Goal: Entertainment & Leisure: Consume media (video, audio)

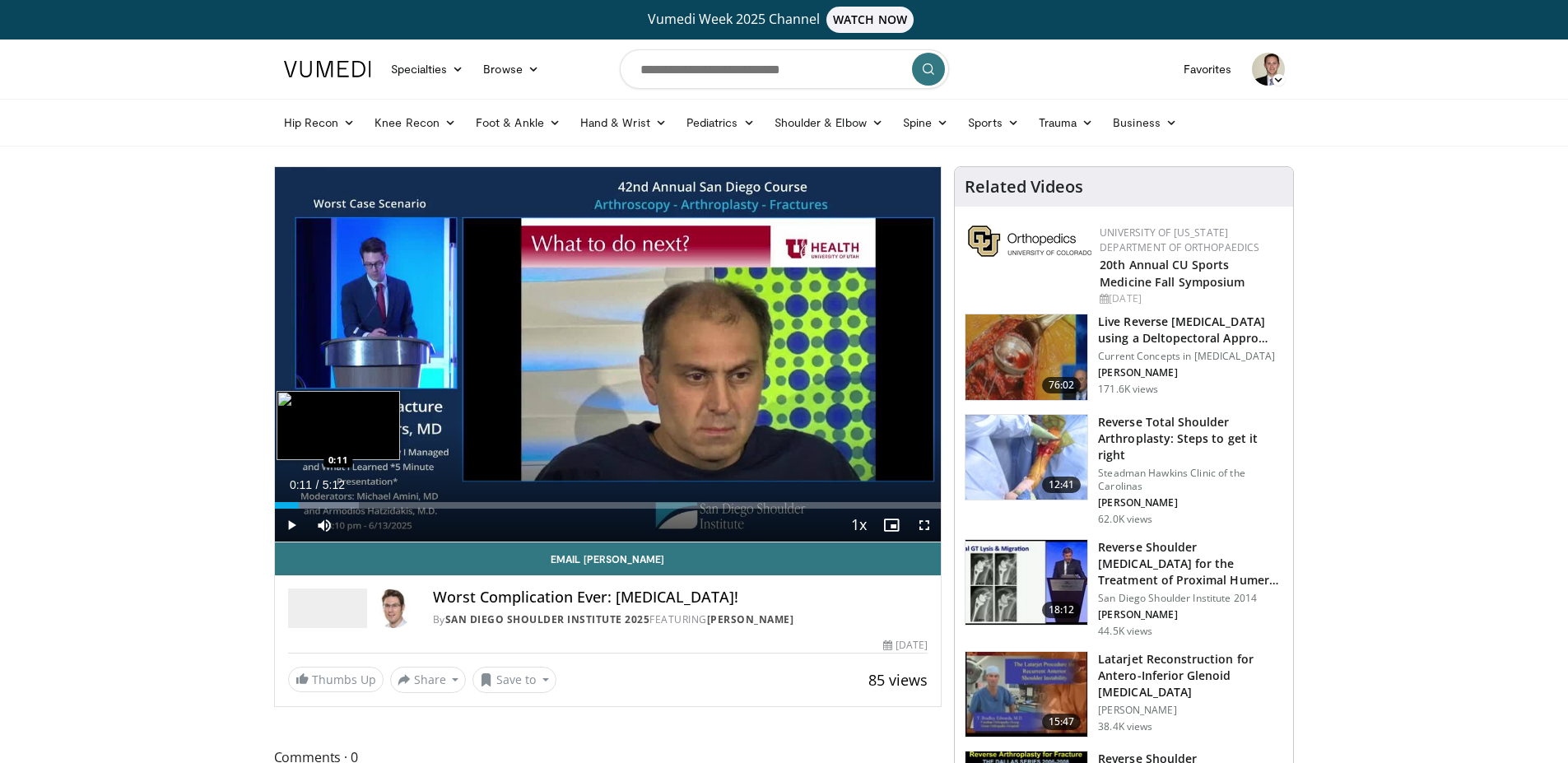
click at [298, 504] on div "Loaded : 12.69% 0:11 0:11" at bounding box center [608, 504] width 667 height 6
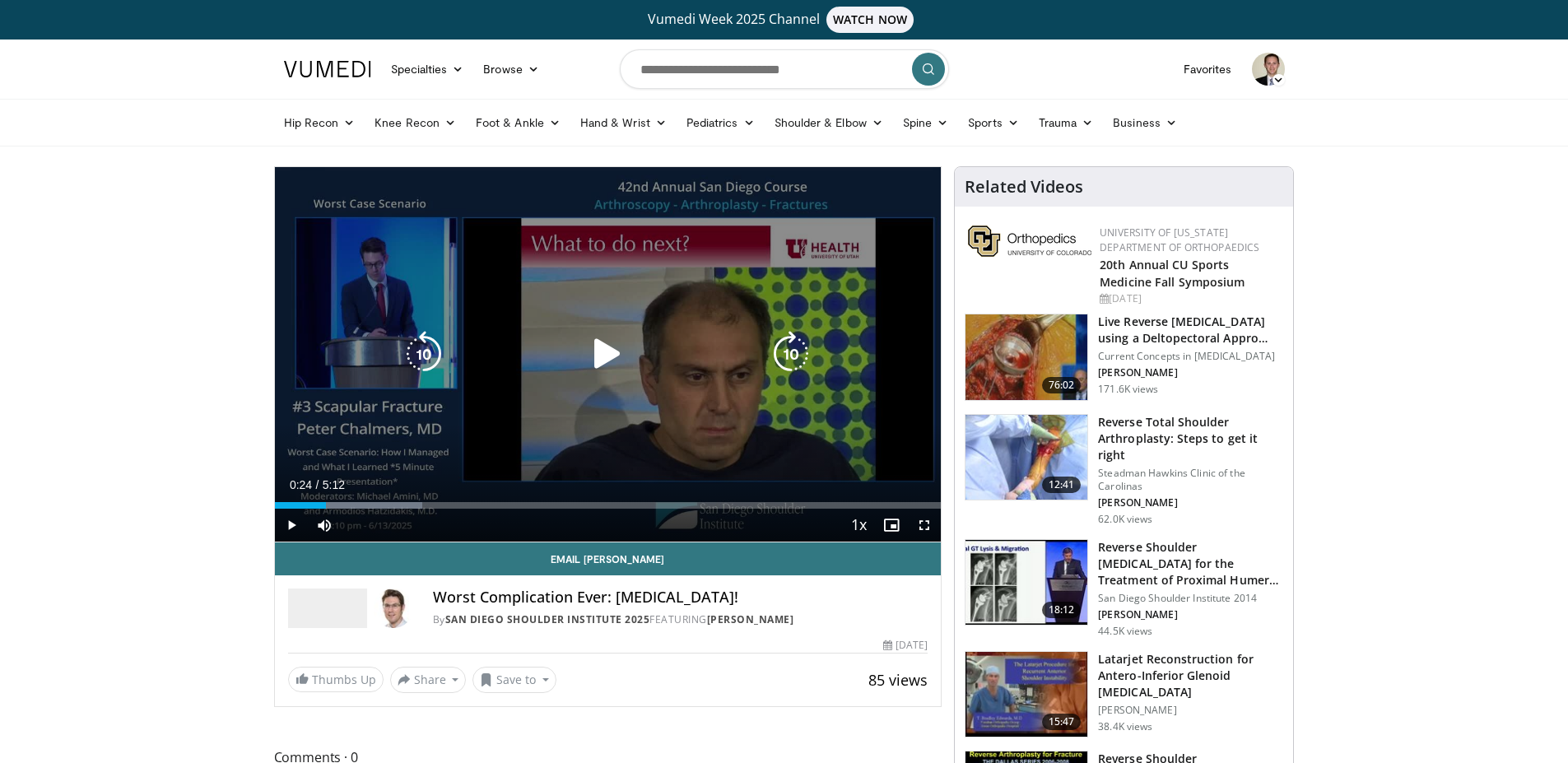
click at [326, 502] on div "Loaded : 22.23% 0:18 0:20" at bounding box center [608, 504] width 667 height 6
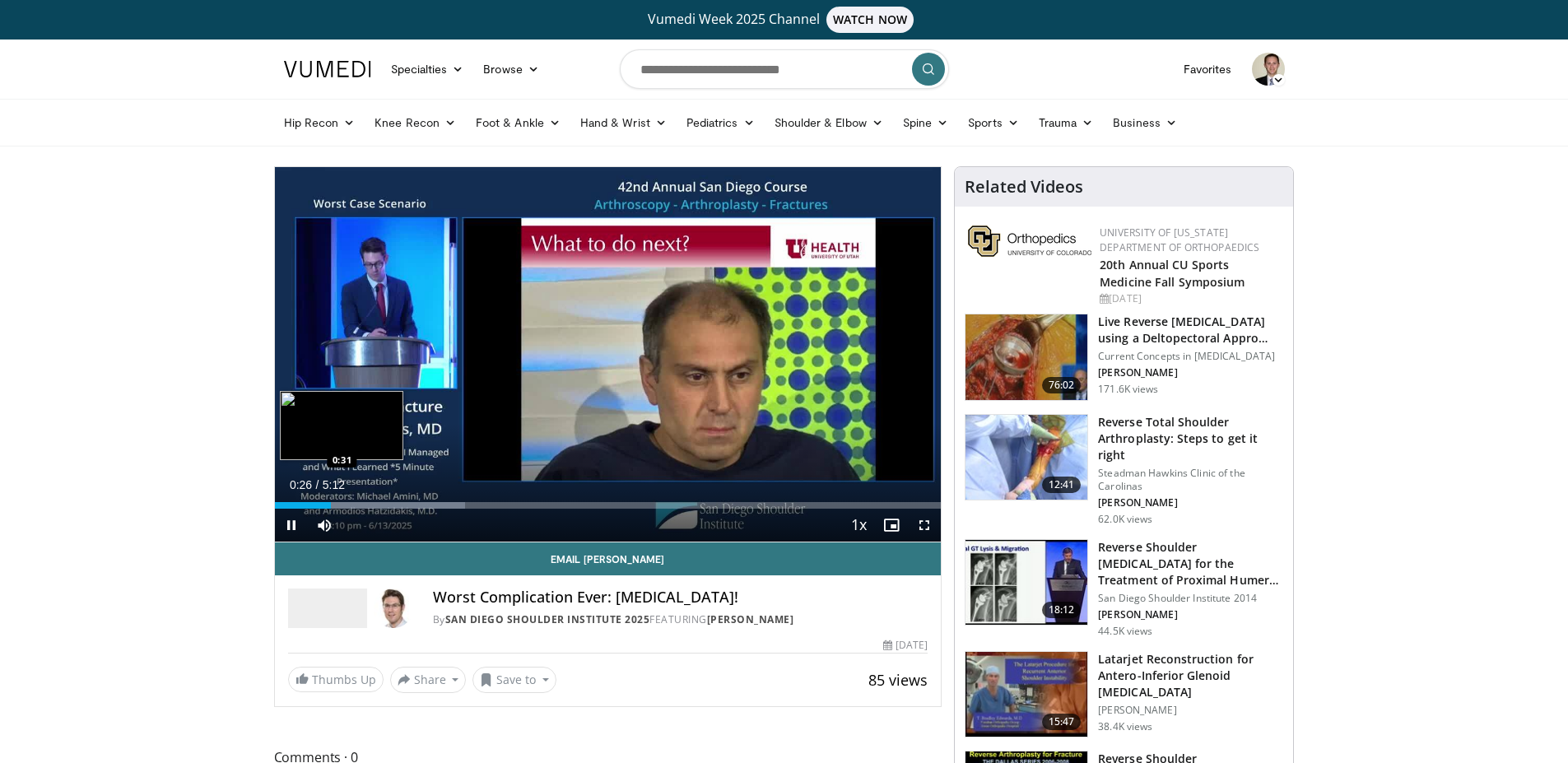
click at [341, 503] on div "Loaded : 28.59% 0:26 0:31" at bounding box center [608, 504] width 667 height 6
click at [295, 519] on span "Video Player" at bounding box center [291, 525] width 33 height 33
click at [289, 531] on span "Video Player" at bounding box center [291, 525] width 33 height 33
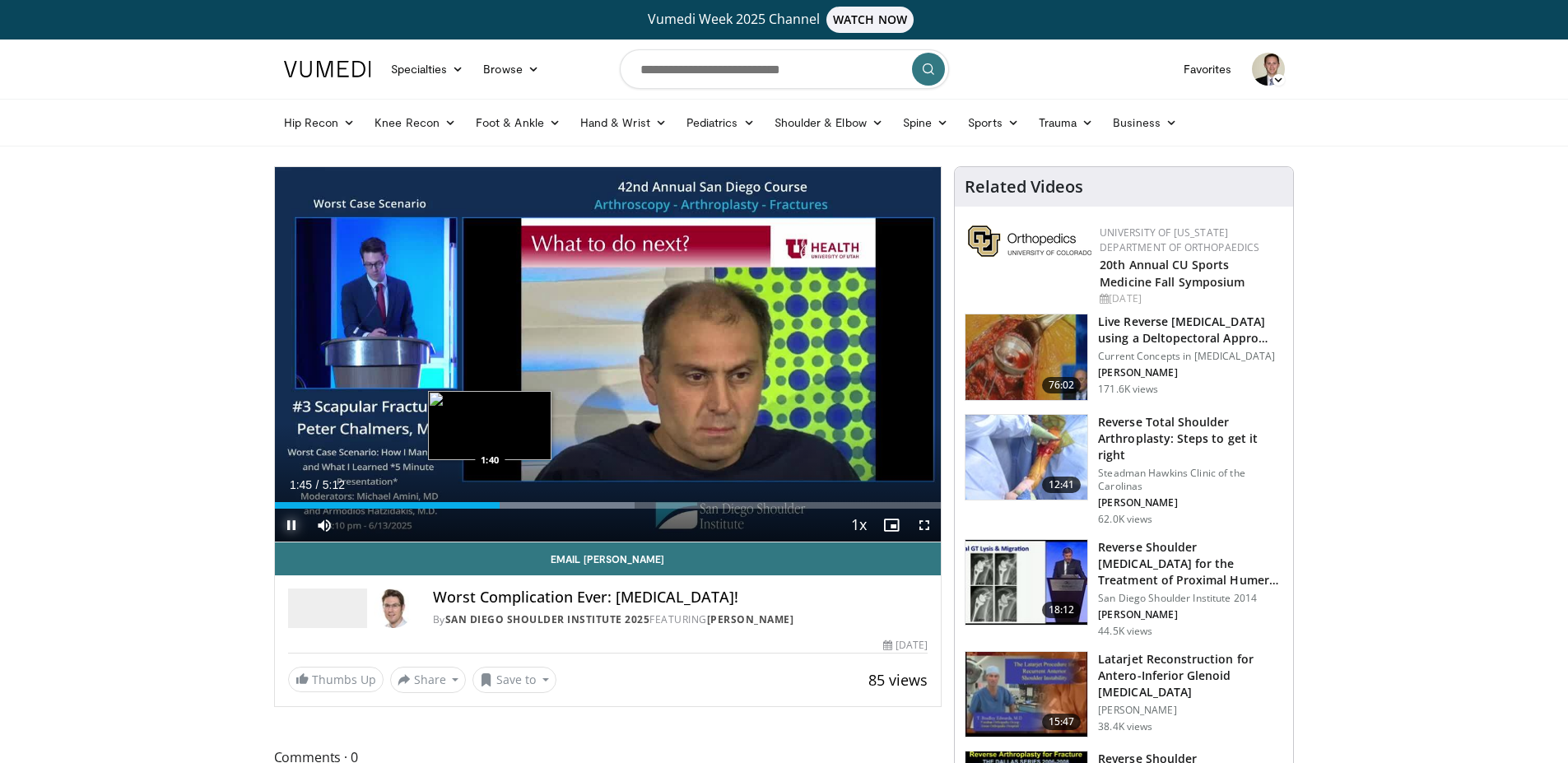
click at [491, 503] on div "Loaded : 54.02% 1:45 1:40" at bounding box center [608, 504] width 667 height 6
click at [483, 502] on div "Progress Bar" at bounding box center [484, 504] width 2 height 6
click at [470, 502] on div "1:32" at bounding box center [374, 504] width 197 height 6
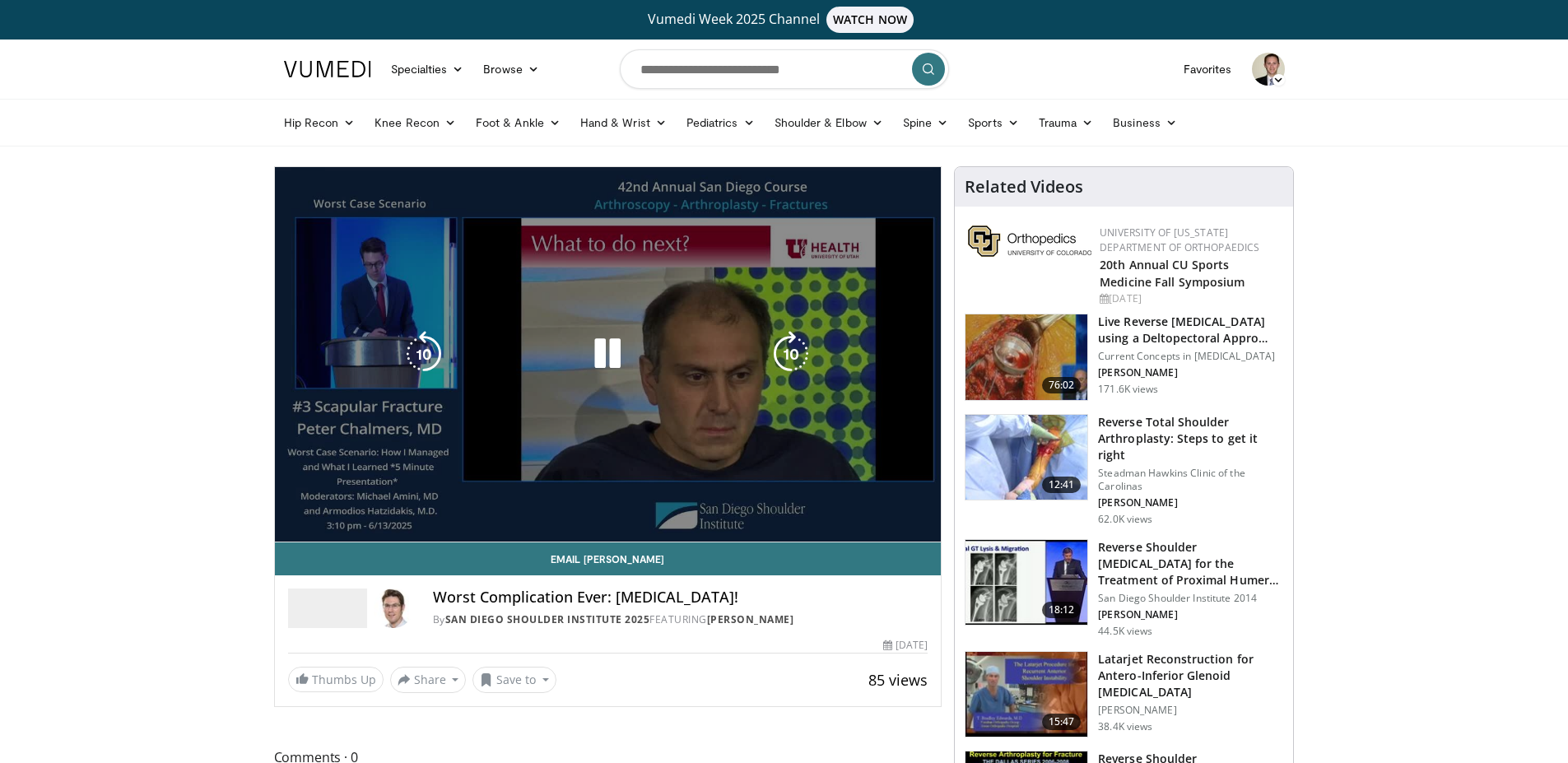
click at [453, 502] on div "10 seconds Tap to unmute" at bounding box center [608, 354] width 667 height 374
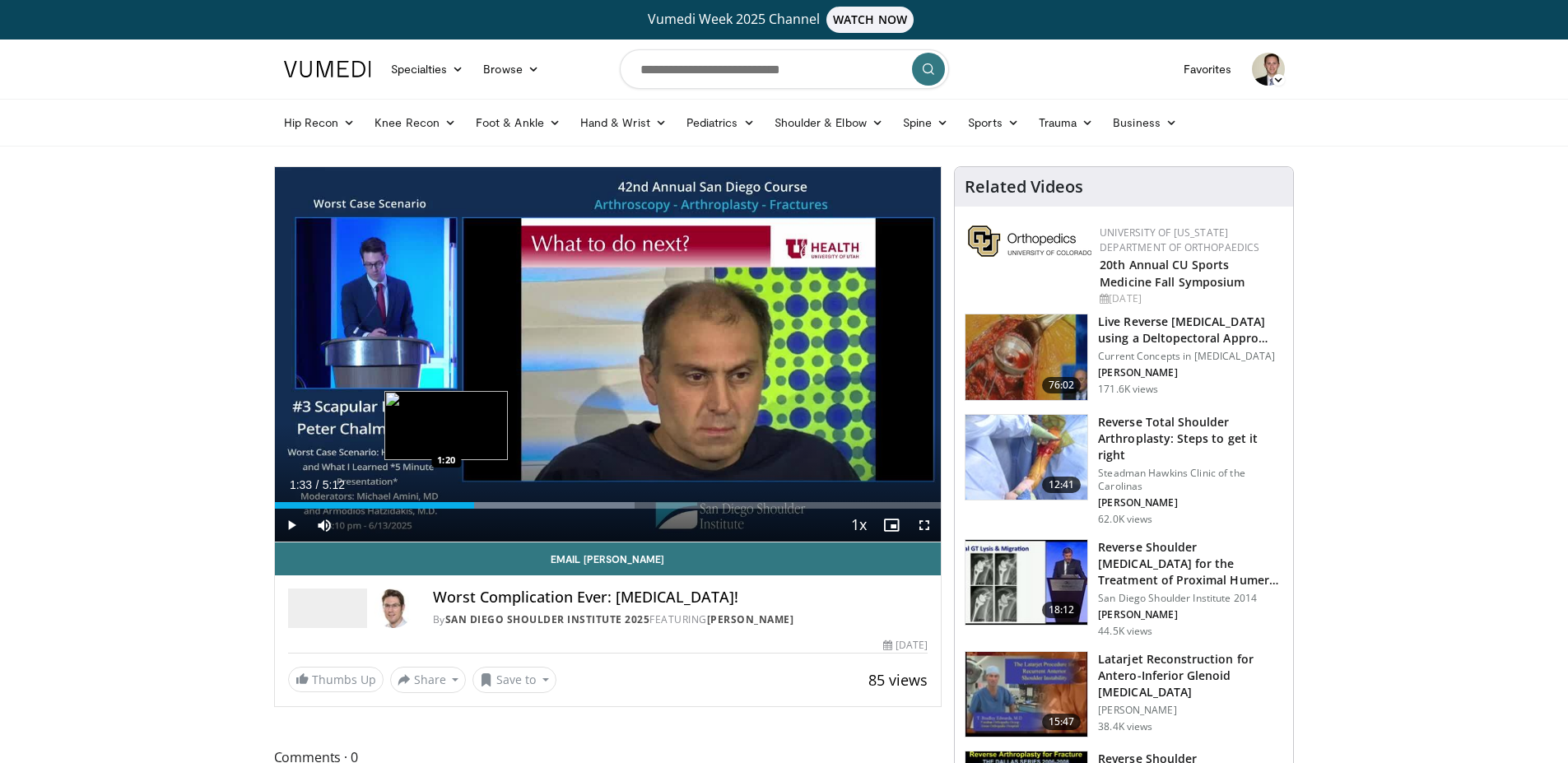
click at [446, 502] on div "1:33" at bounding box center [375, 504] width 199 height 6
click at [436, 504] on div "Loaded : 54.02% 1:20 1:17" at bounding box center [608, 504] width 667 height 6
click at [292, 527] on span "Video Player" at bounding box center [291, 525] width 33 height 33
click at [503, 501] on div "Loaded : 54.02% 1:47 1:47" at bounding box center [608, 500] width 667 height 15
click at [925, 527] on span "Video Player" at bounding box center [924, 525] width 33 height 33
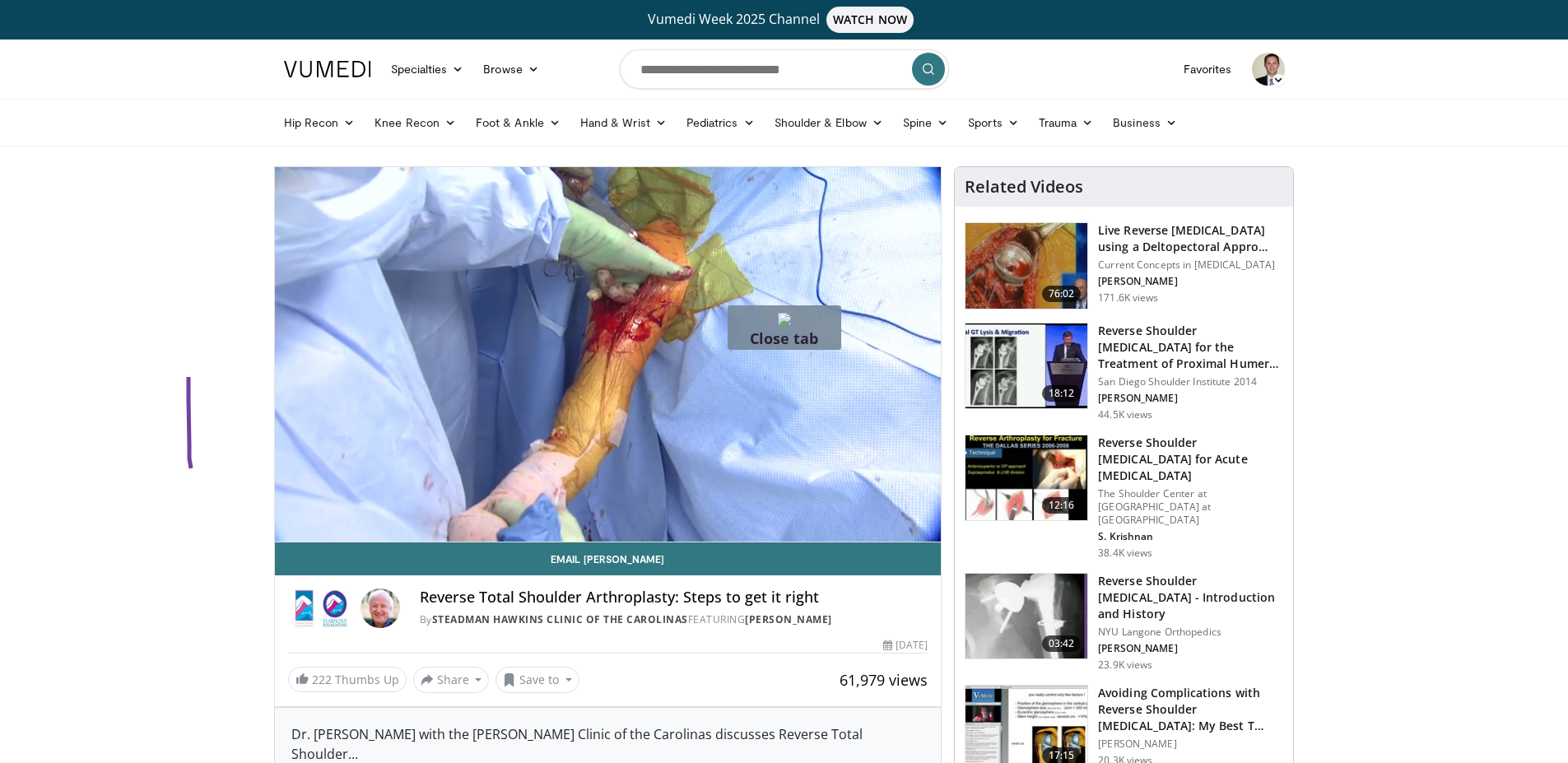
drag, startPoint x: 188, startPoint y: 377, endPoint x: 194, endPoint y: 475, distance: 98.2
